Goal: Use online tool/utility: Utilize a website feature to perform a specific function

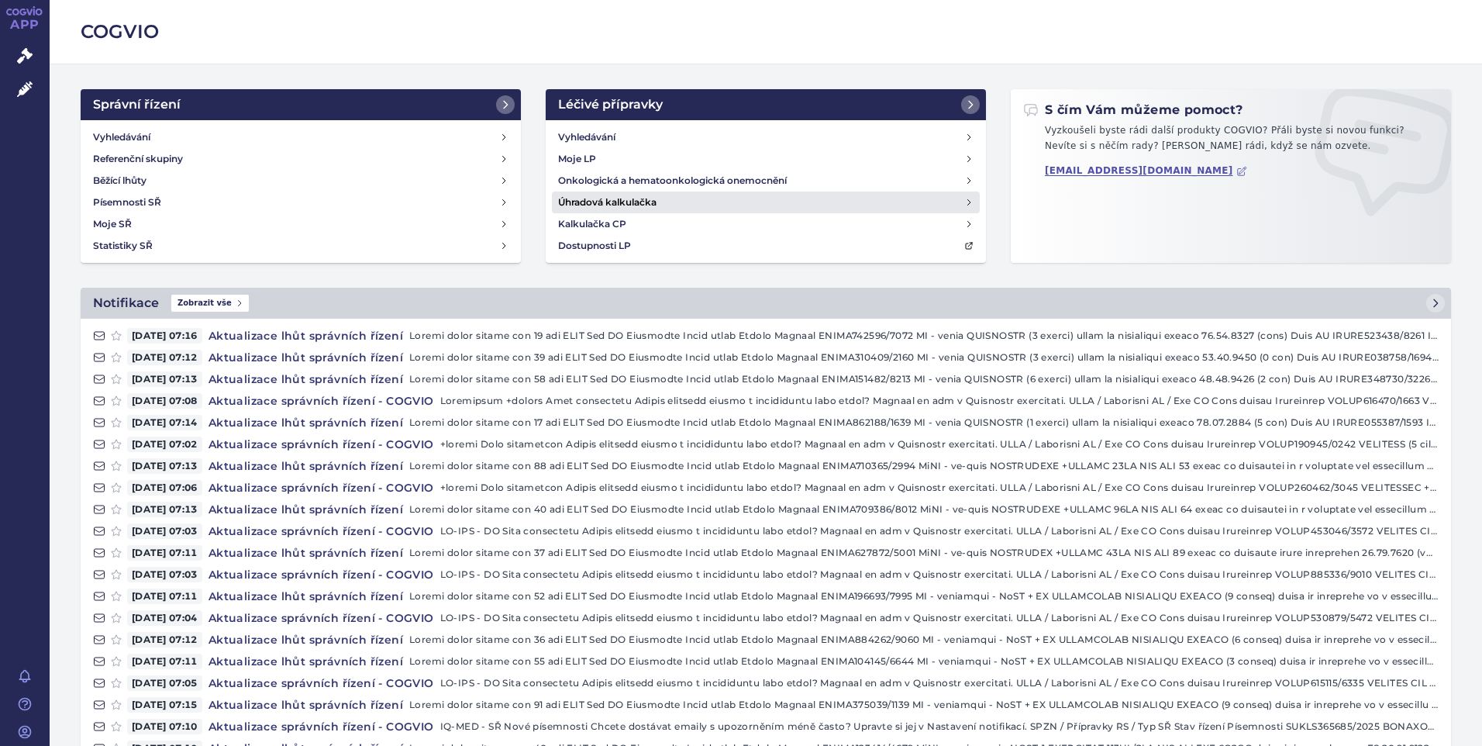
click at [637, 205] on h4 "Úhradová kalkulačka" at bounding box center [607, 202] width 98 height 15
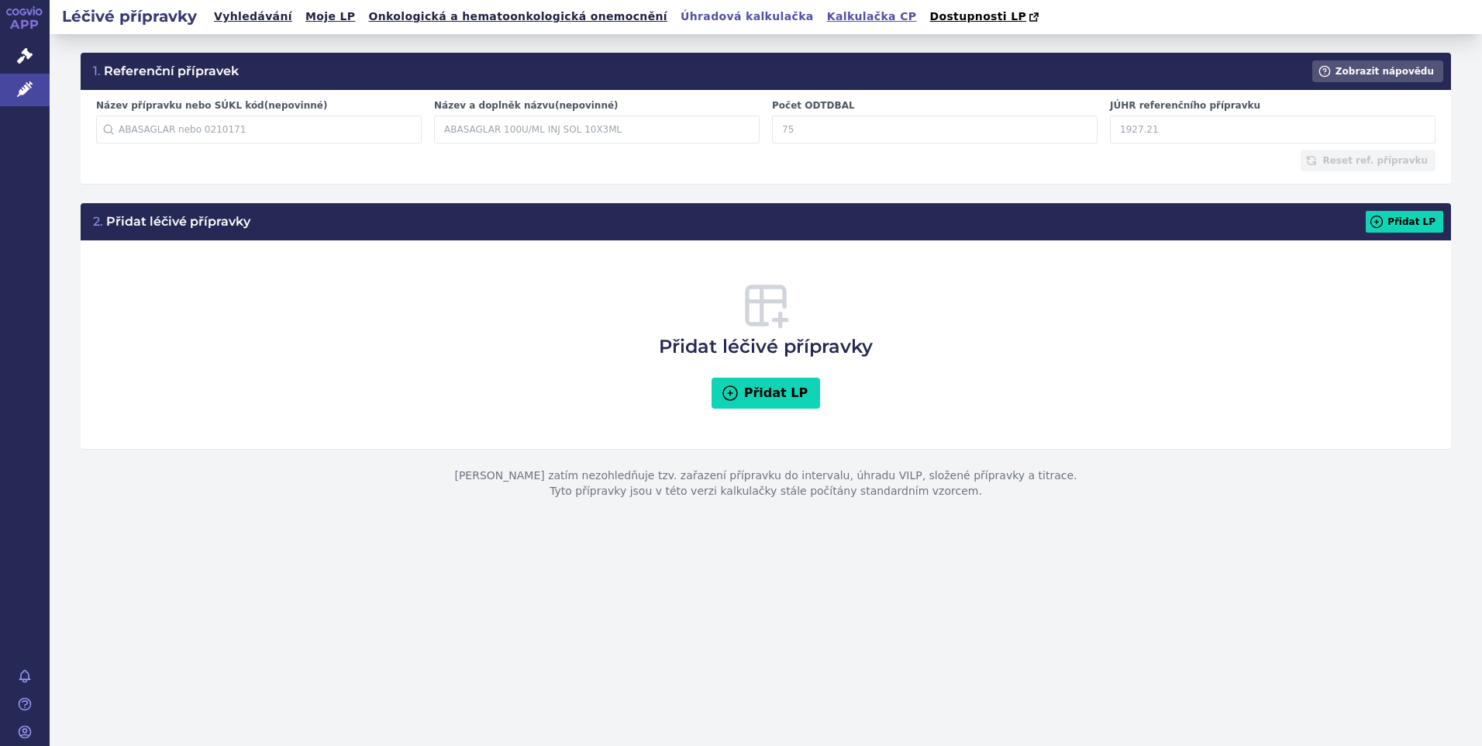
click at [822, 21] on link "Kalkulačka CP" at bounding box center [871, 16] width 99 height 21
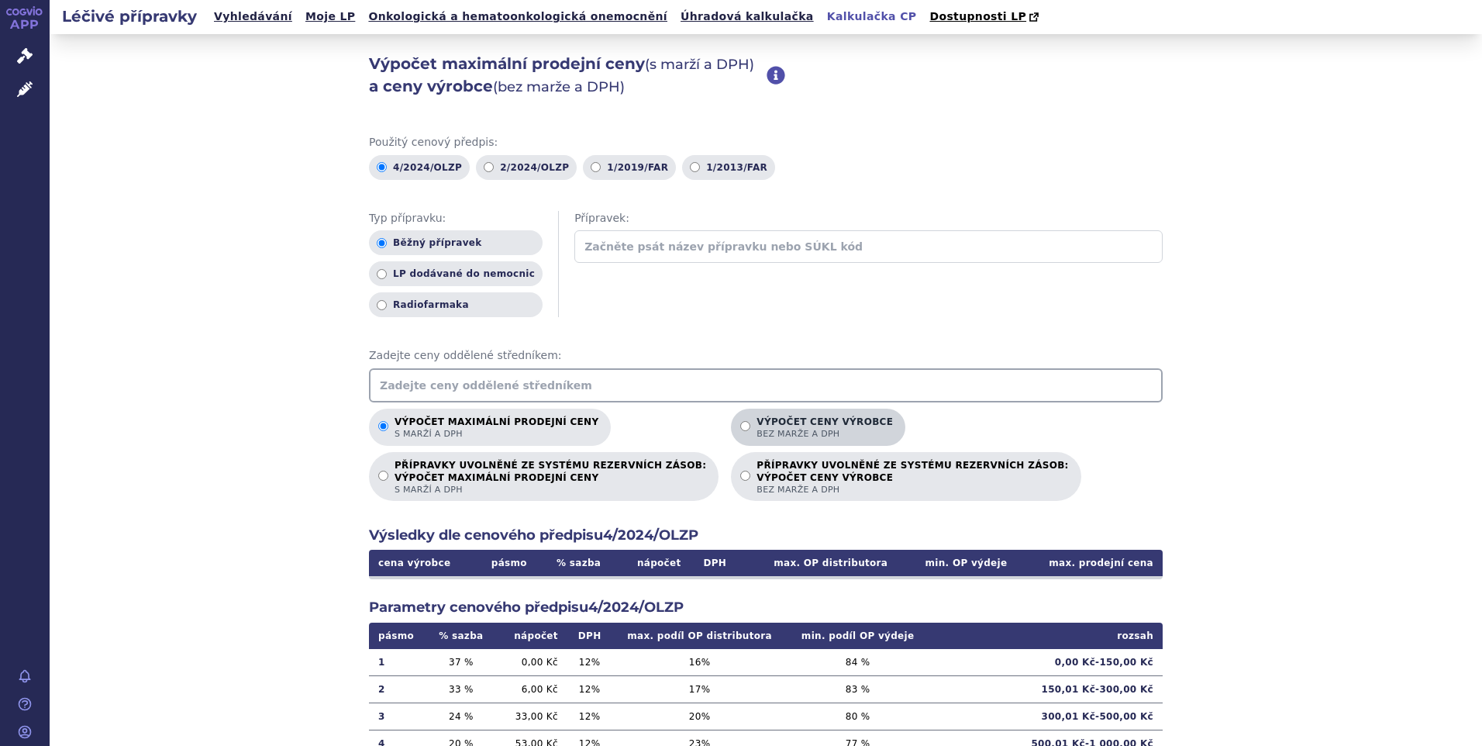
click at [740, 428] on input "Výpočet ceny výrobce bez marže a DPH" at bounding box center [745, 426] width 10 height 10
radio input "true"
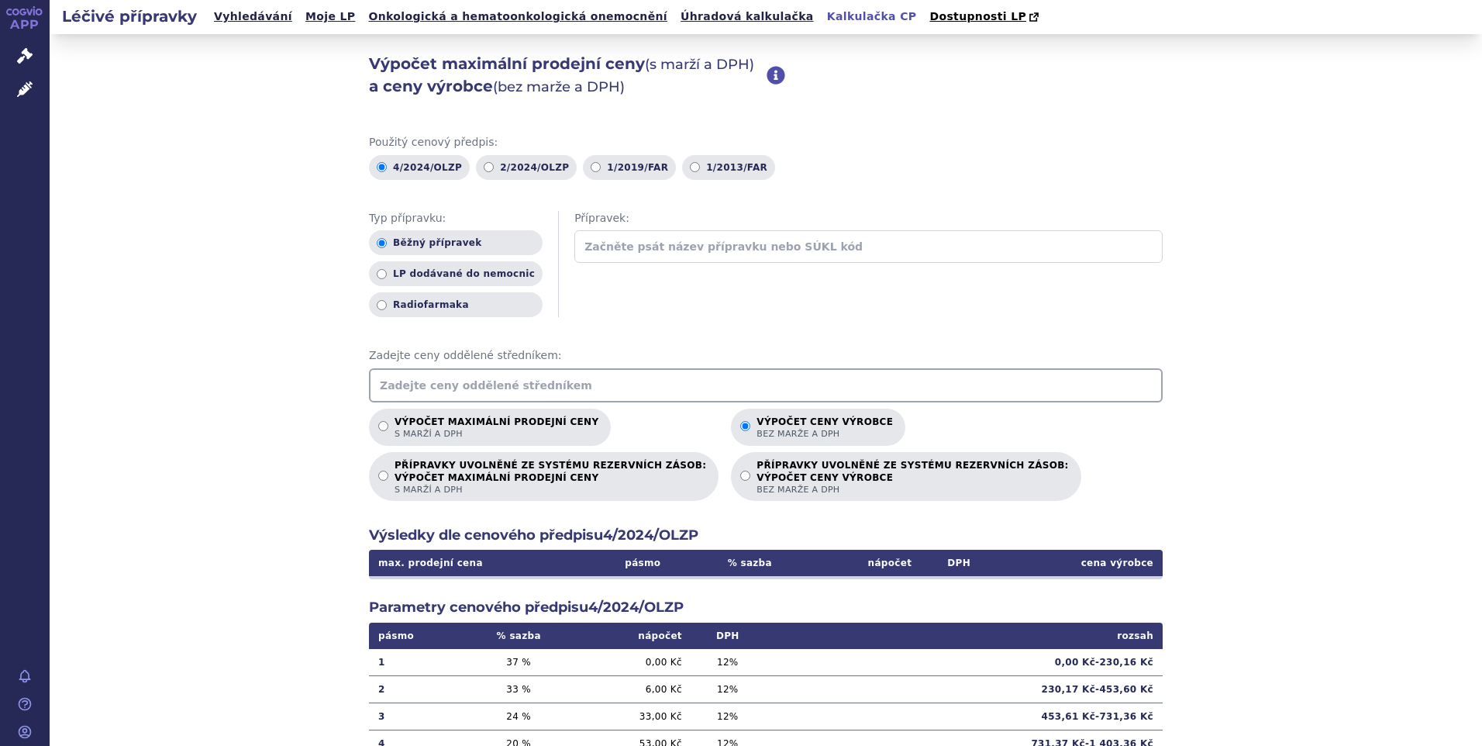
click at [469, 388] on input "text" at bounding box center [766, 385] width 794 height 34
click at [472, 391] on input "text" at bounding box center [766, 385] width 794 height 34
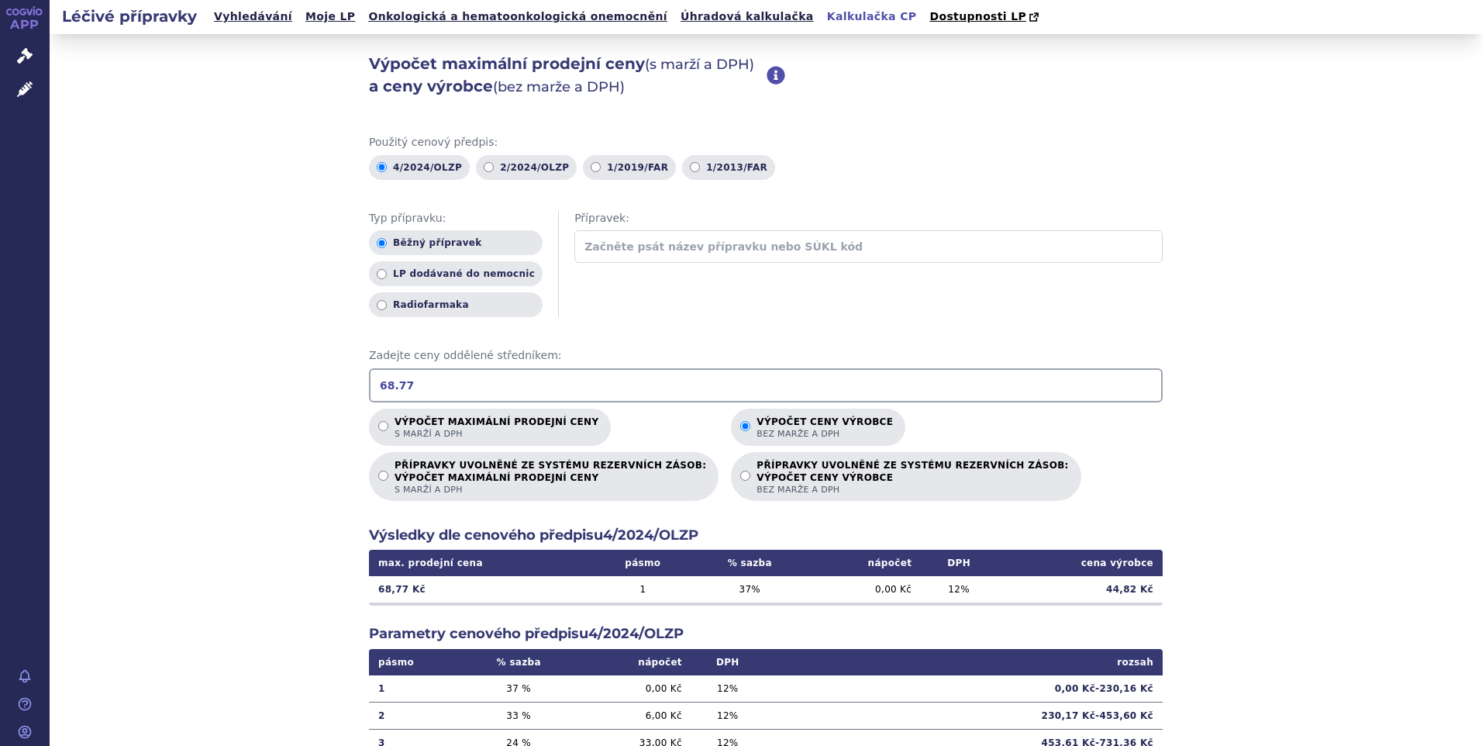
drag, startPoint x: 415, startPoint y: 382, endPoint x: 367, endPoint y: 383, distance: 48.1
click at [369, 383] on input "68.77" at bounding box center [766, 385] width 794 height 34
type input "100.77"
